Goal: Task Accomplishment & Management: Use online tool/utility

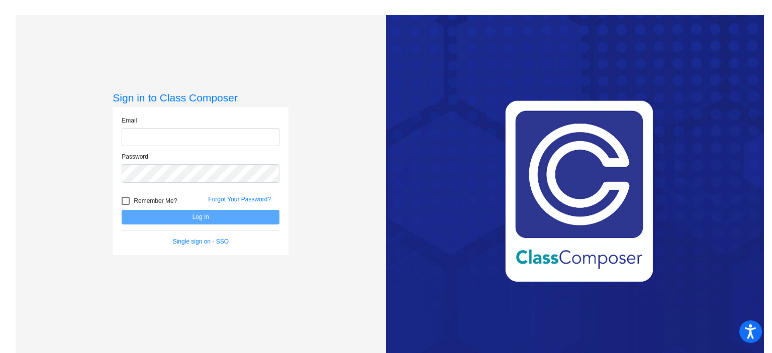
type input "[PERSON_NAME][EMAIL_ADDRESS][PERSON_NAME][DOMAIN_NAME]"
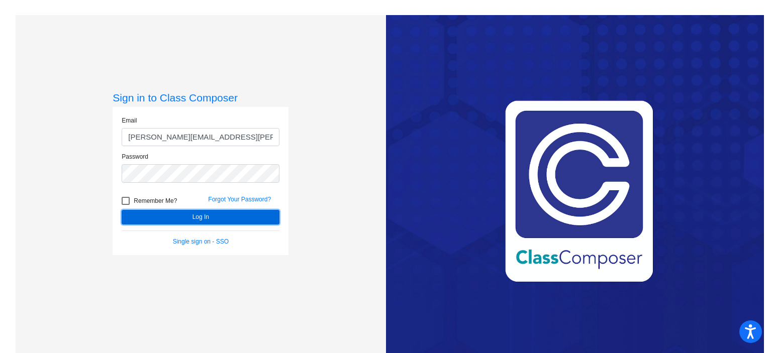
click at [192, 221] on button "Log In" at bounding box center [201, 217] width 158 height 15
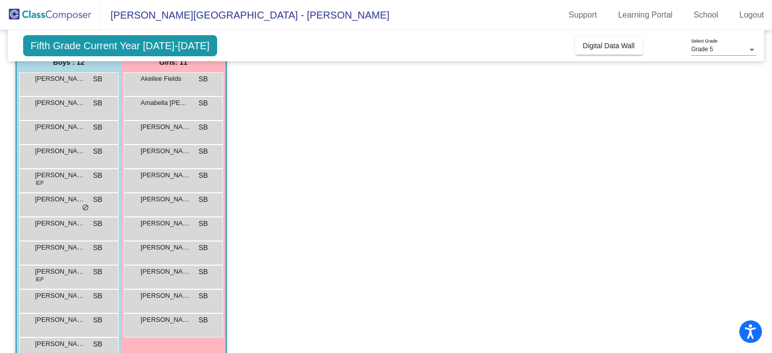
scroll to position [113, 0]
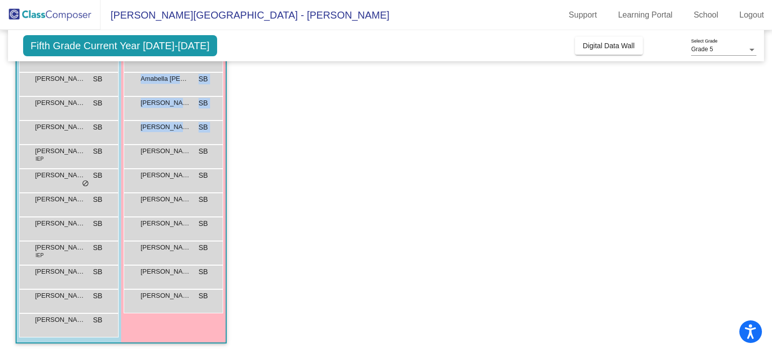
drag, startPoint x: 767, startPoint y: 158, endPoint x: 765, endPoint y: 74, distance: 83.5
click at [767, 69] on mat-sidenav-content "Grade 5 Select Grade Fifth Grade Current Year [DATE]-[DATE] Add, Move, or Retai…" at bounding box center [386, 191] width 772 height 323
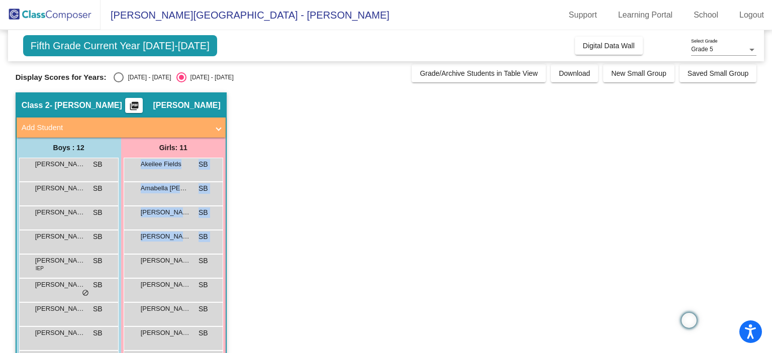
scroll to position [0, 0]
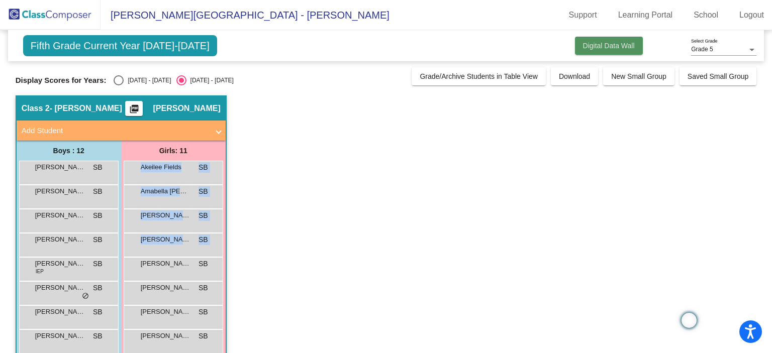
click at [611, 45] on span "Digital Data Wall" at bounding box center [609, 46] width 52 height 8
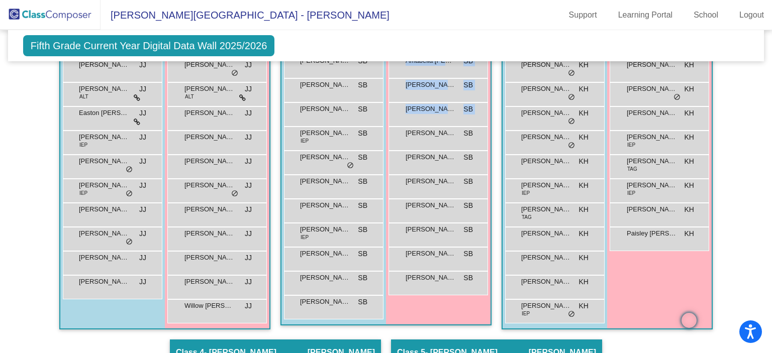
scroll to position [310, 0]
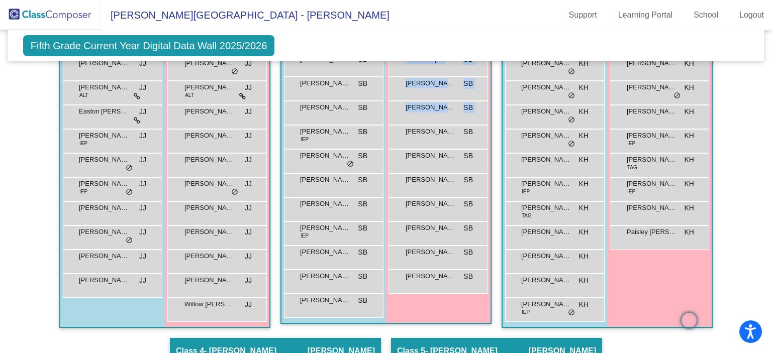
click at [468, 76] on div "Akeilee Fields SB lock do_not_disturb_alt Amabella [PERSON_NAME] lock do_not_di…" at bounding box center [439, 161] width 100 height 265
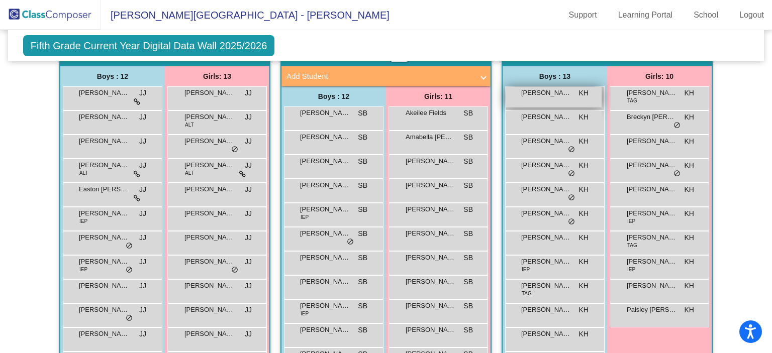
scroll to position [229, 0]
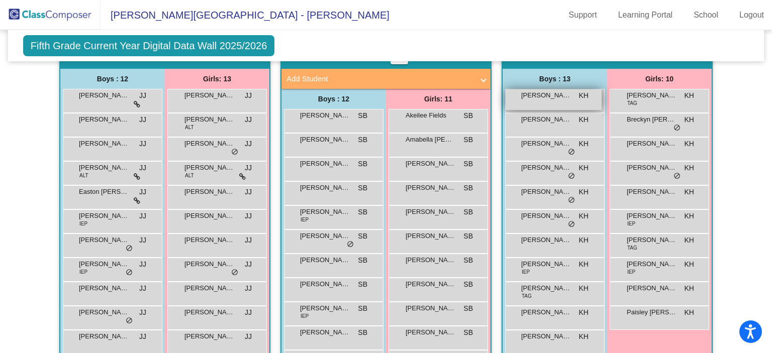
click at [555, 144] on span "[PERSON_NAME]" at bounding box center [546, 144] width 50 height 10
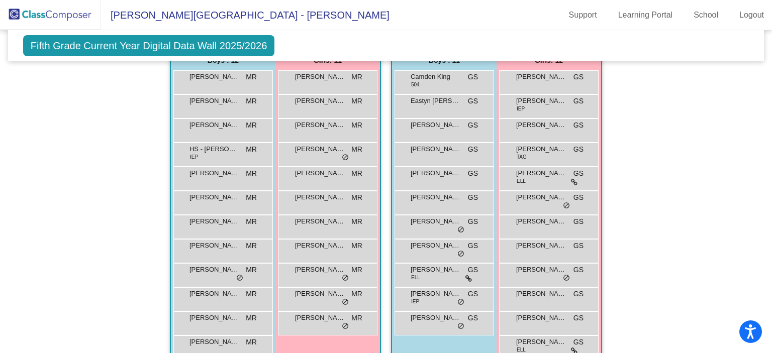
scroll to position [643, 0]
